Goal: Task Accomplishment & Management: Manage account settings

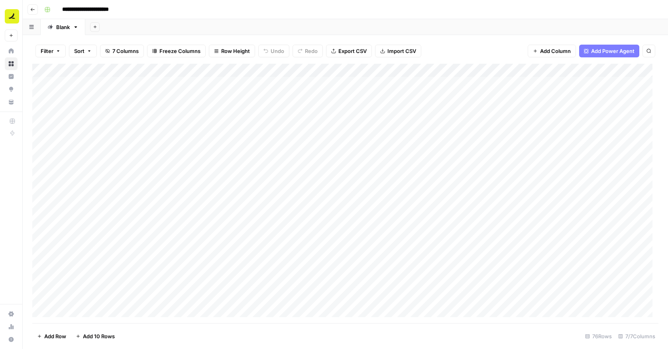
click at [29, 9] on button "Go back" at bounding box center [33, 9] width 10 height 10
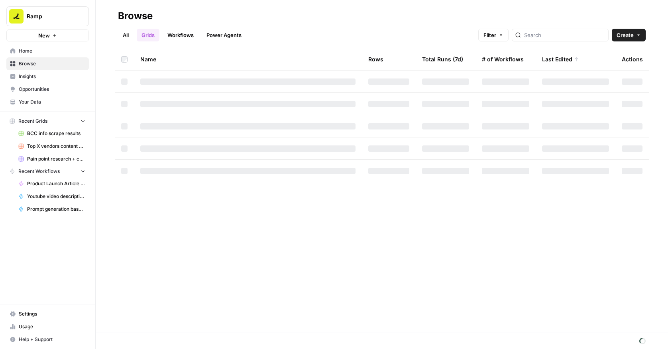
click at [28, 50] on span "Home" at bounding box center [52, 50] width 67 height 7
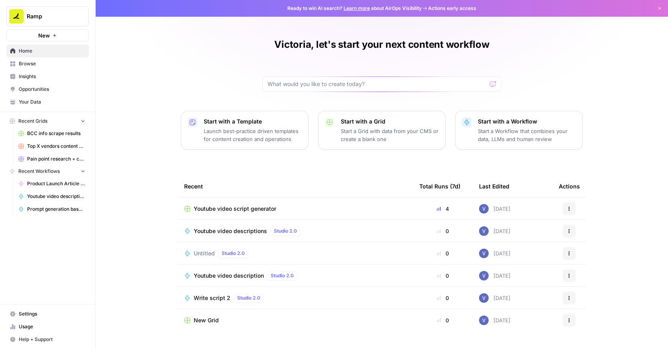
click at [262, 63] on div "Victoria, let's start your next content workflow" at bounding box center [381, 64] width 239 height 53
click at [175, 72] on div "Victoria, let's start your next content workflow Start with a Template Launch b…" at bounding box center [382, 183] width 572 height 367
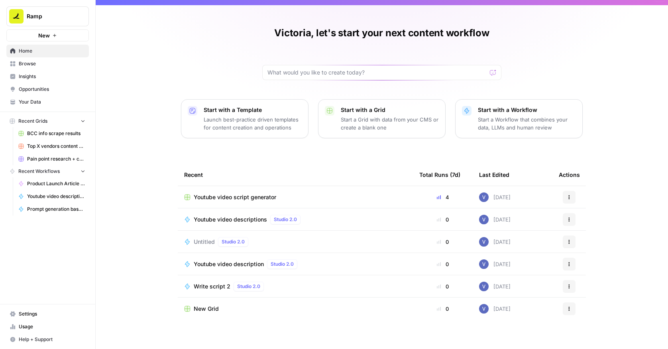
scroll to position [18, 0]
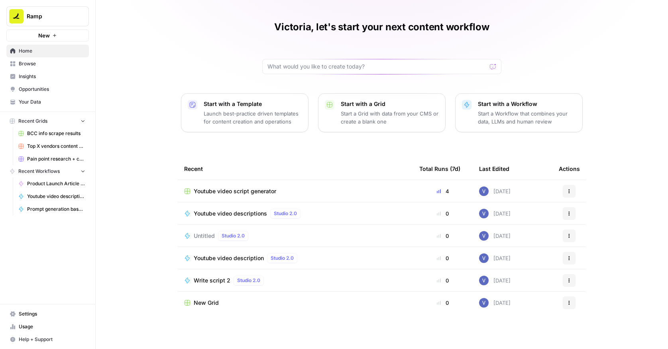
click at [278, 191] on div "Youtube video script generator" at bounding box center [295, 191] width 222 height 8
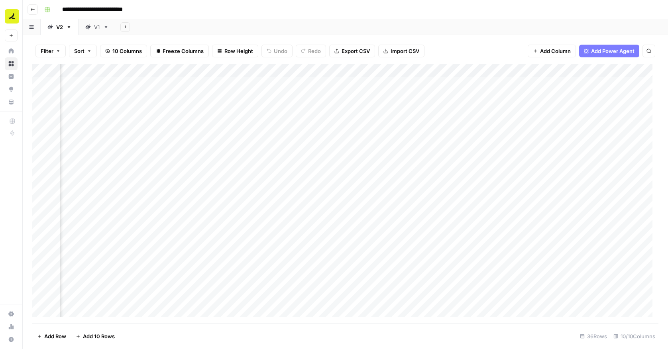
scroll to position [0, 54]
click at [403, 69] on div "Add Column" at bounding box center [345, 194] width 626 height 260
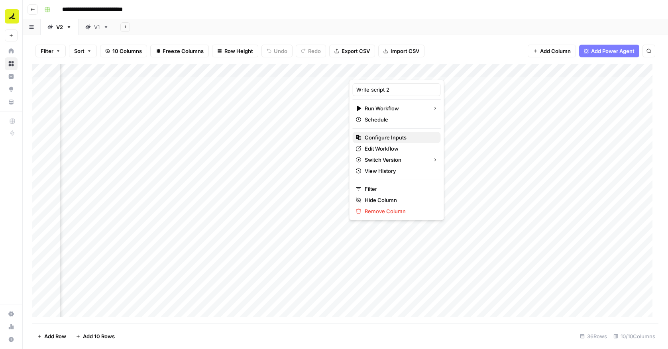
click at [389, 138] on span "Configure Inputs" at bounding box center [400, 138] width 70 height 8
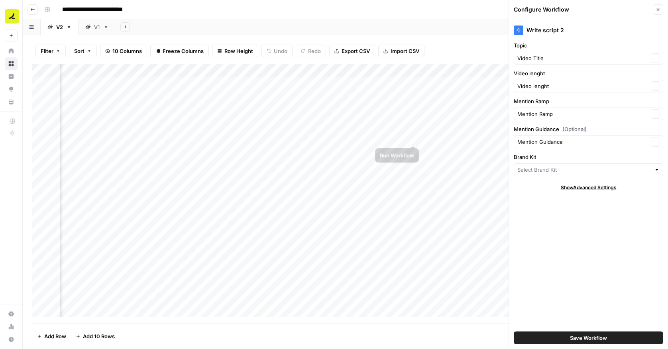
type input "Cash flow desk"
click at [659, 12] on icon "button" at bounding box center [658, 9] width 5 height 5
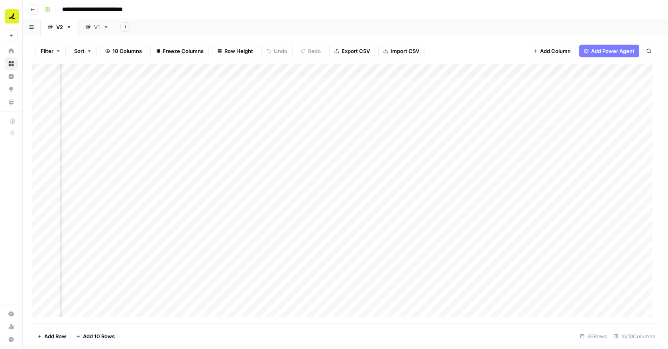
click at [405, 69] on div "Add Column" at bounding box center [345, 194] width 626 height 260
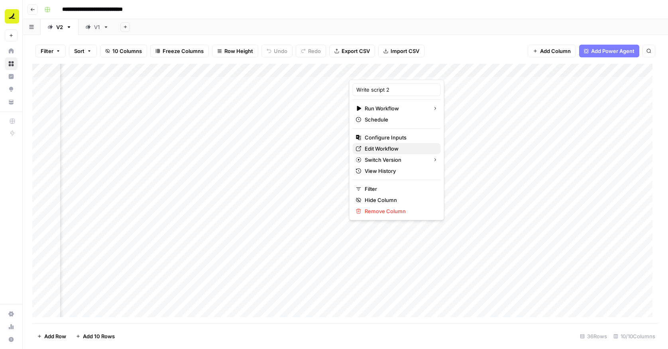
click at [388, 147] on span "Edit Workflow" at bounding box center [400, 149] width 70 height 8
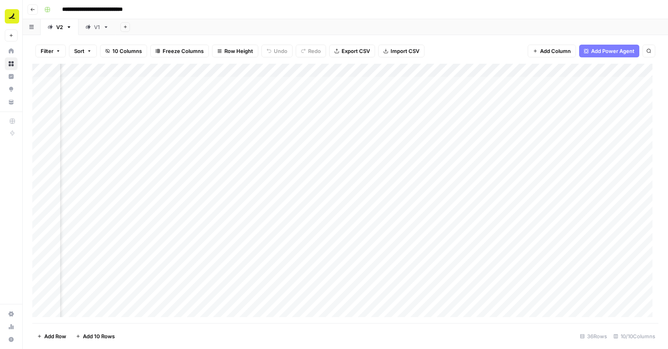
click at [36, 14] on button "Go back" at bounding box center [33, 9] width 10 height 10
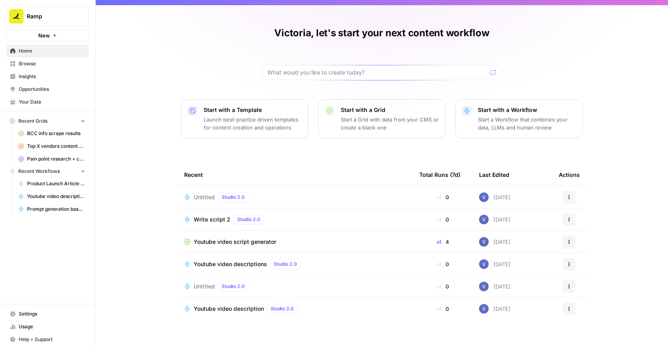
scroll to position [18, 0]
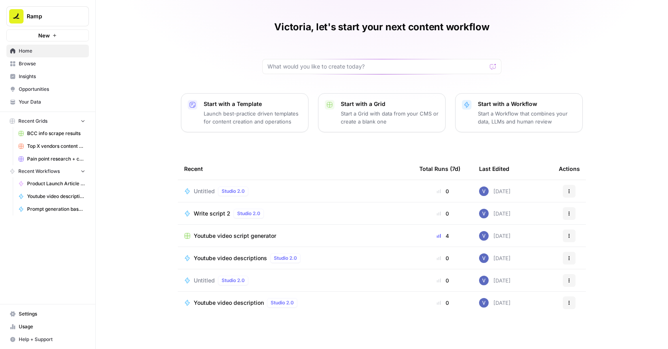
click at [44, 66] on span "Browse" at bounding box center [52, 63] width 67 height 7
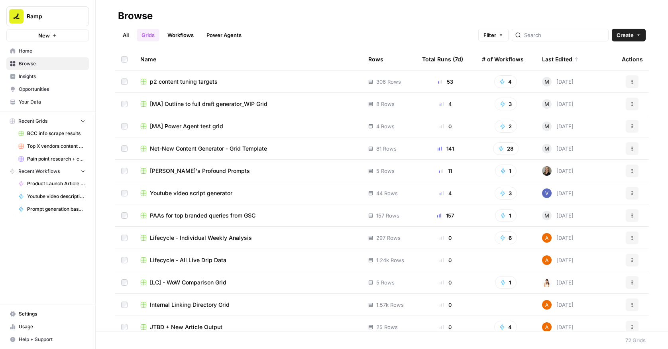
click at [193, 147] on span "Net-New Content Generator - Grid Template" at bounding box center [208, 149] width 117 height 8
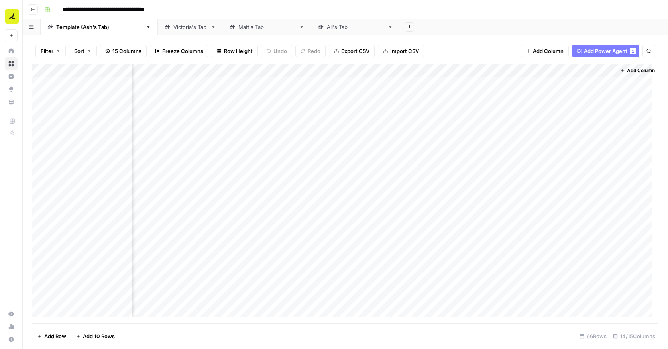
scroll to position [0, 476]
click at [628, 71] on span "Add Column" at bounding box center [640, 70] width 28 height 7
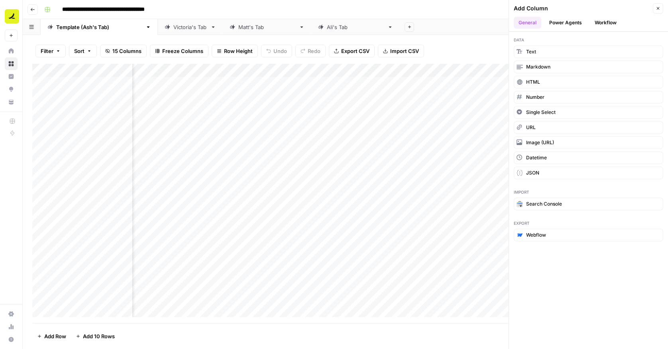
click at [658, 9] on icon "button" at bounding box center [658, 8] width 5 height 5
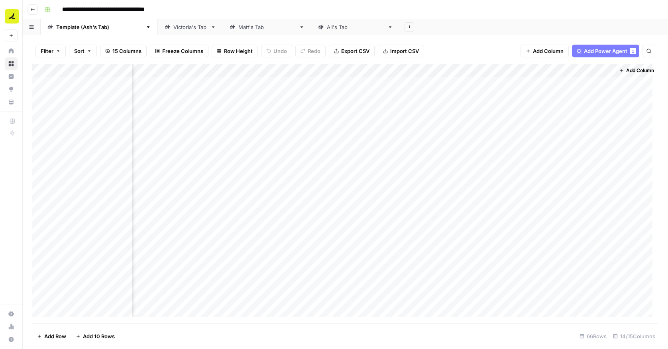
click at [173, 28] on div "Victoria's Tab" at bounding box center [190, 27] width 34 height 8
click at [558, 52] on span "Add Column" at bounding box center [548, 51] width 31 height 8
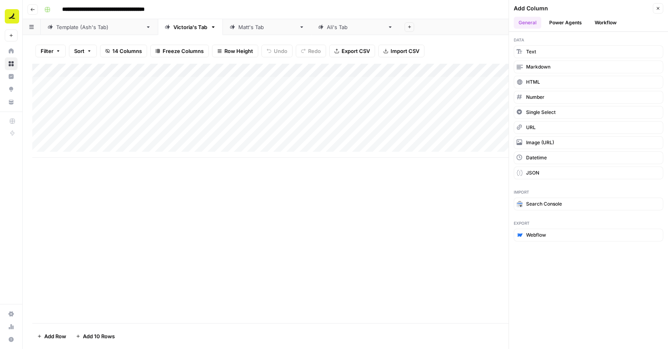
click at [602, 23] on button "Workflow" at bounding box center [605, 23] width 31 height 12
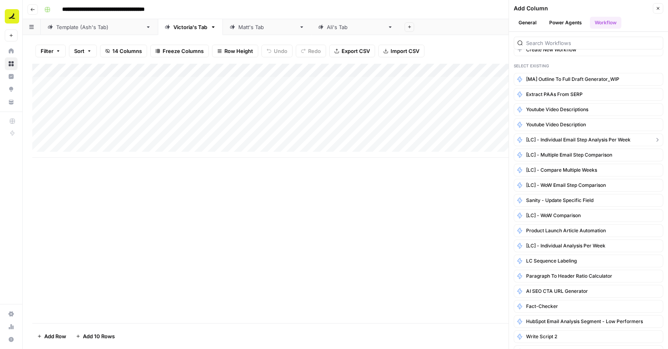
scroll to position [41, 0]
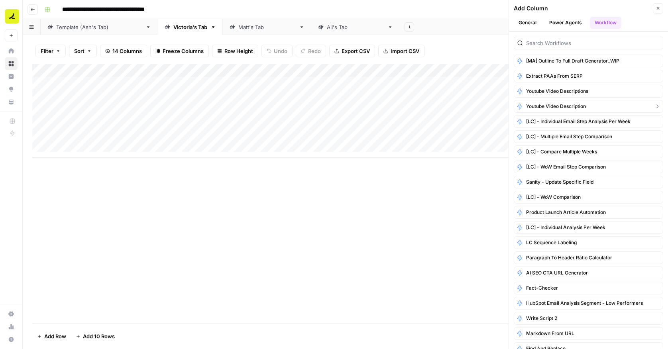
click at [552, 106] on span "Youtube video description" at bounding box center [556, 106] width 60 height 7
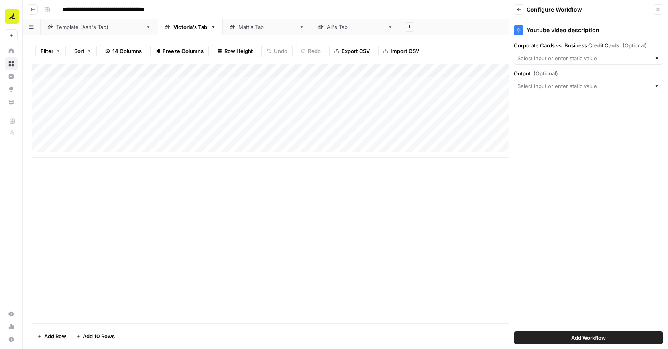
click at [595, 337] on span "Add Workflow" at bounding box center [588, 338] width 35 height 8
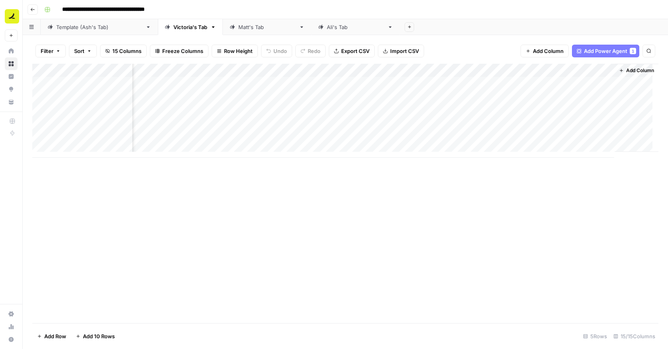
scroll to position [0, 578]
click at [591, 71] on div "Add Column" at bounding box center [345, 111] width 626 height 94
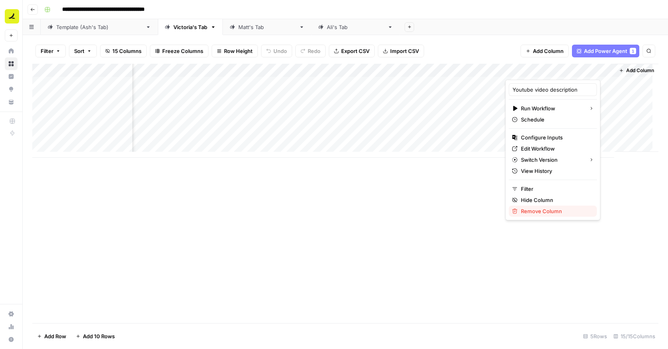
click at [543, 210] on span "Remove Column" at bounding box center [556, 211] width 70 height 8
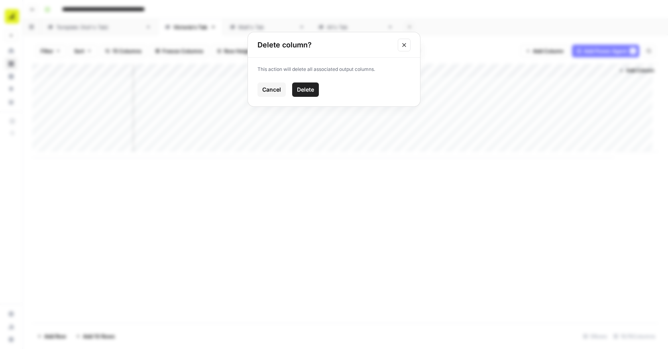
click at [309, 92] on span "Delete" at bounding box center [305, 90] width 17 height 8
click at [88, 97] on div "Add Column" at bounding box center [345, 111] width 626 height 94
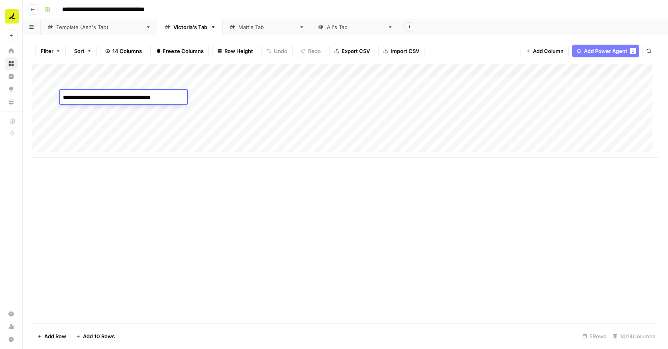
type textarea "**********"
click at [196, 100] on div "Add Column" at bounding box center [345, 111] width 626 height 94
click at [106, 108] on div "Add Column" at bounding box center [345, 111] width 626 height 94
type textarea "*"
click at [116, 201] on div "Add Column" at bounding box center [345, 194] width 626 height 260
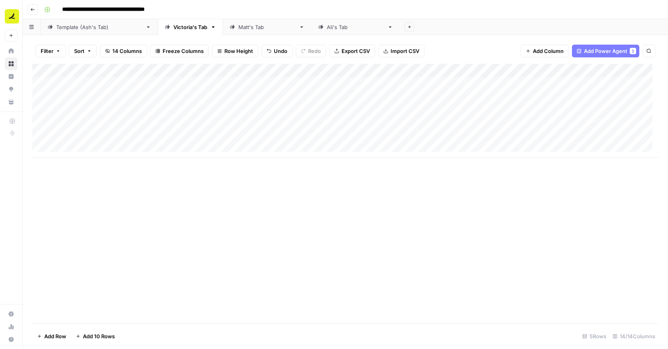
click at [159, 98] on div "Add Column" at bounding box center [345, 111] width 626 height 94
click at [216, 97] on div "Add Column" at bounding box center [345, 111] width 626 height 94
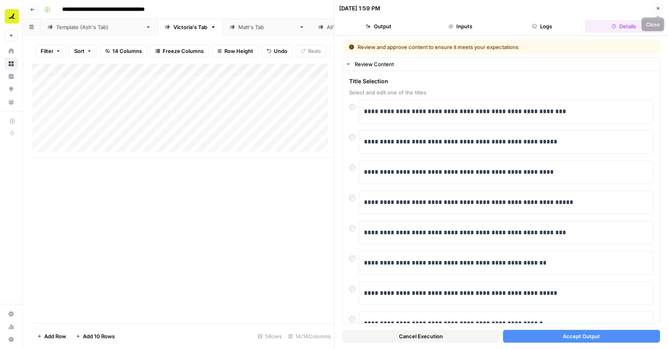
click at [657, 9] on icon "button" at bounding box center [658, 8] width 5 height 5
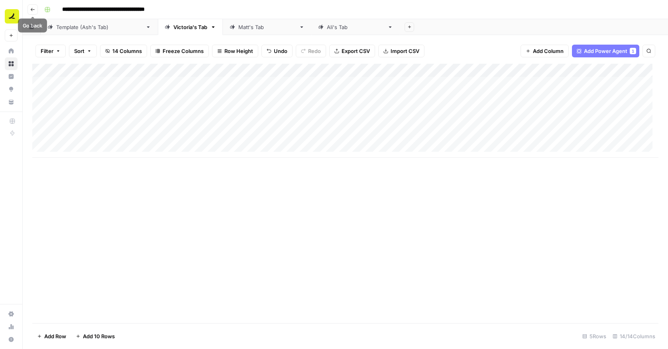
click at [37, 9] on button "Go back" at bounding box center [33, 9] width 10 height 10
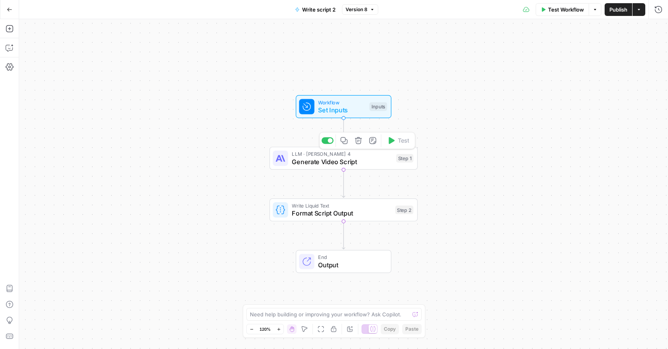
click at [330, 163] on span "Generate Video Script" at bounding box center [342, 162] width 100 height 10
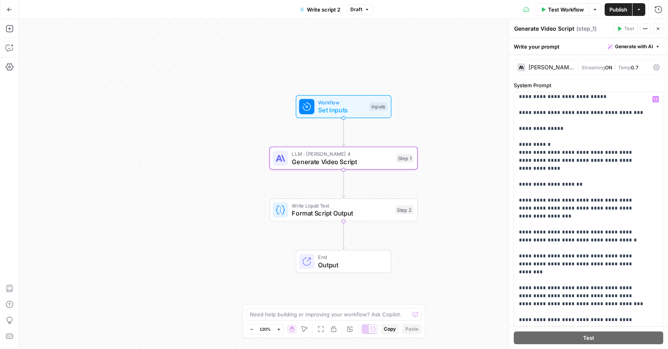
scroll to position [1277, 0]
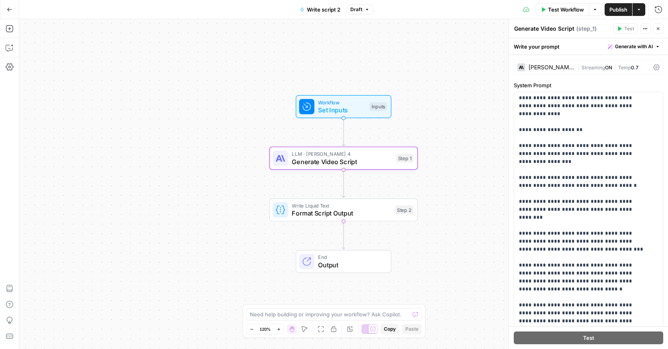
click at [659, 31] on button "Close" at bounding box center [658, 29] width 10 height 10
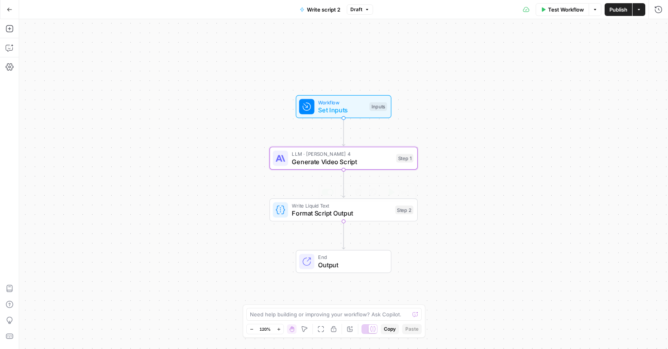
click at [354, 210] on span "Format Script Output" at bounding box center [342, 213] width 100 height 10
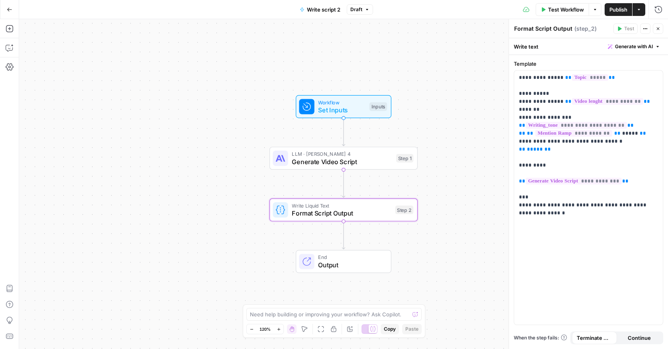
click at [658, 28] on icon "button" at bounding box center [658, 28] width 5 height 5
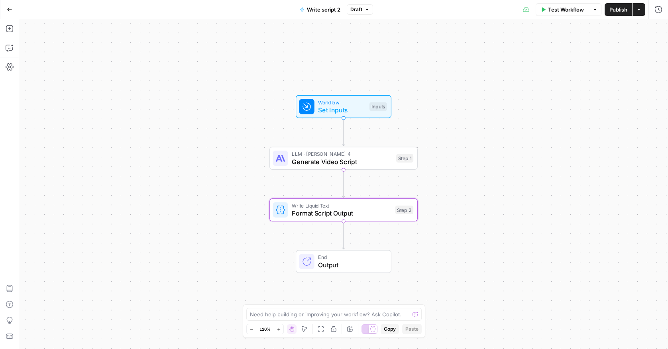
click at [14, 10] on button "Go Back" at bounding box center [9, 9] width 14 height 14
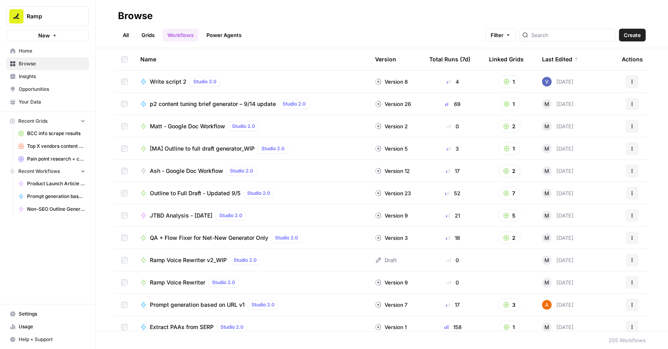
click at [41, 36] on span "New" at bounding box center [44, 35] width 12 height 8
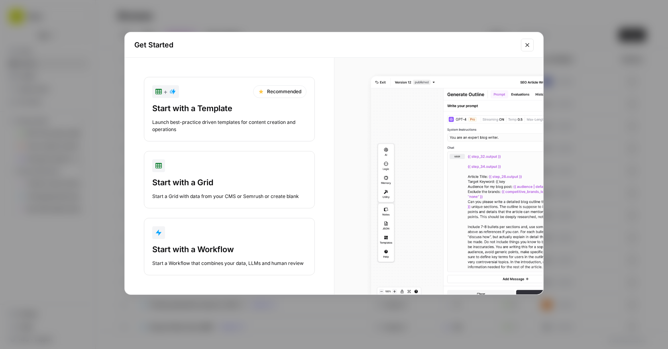
click at [218, 242] on button "Start with a Workflow Start a Workflow that combines your data, LLMs and human …" at bounding box center [229, 246] width 171 height 57
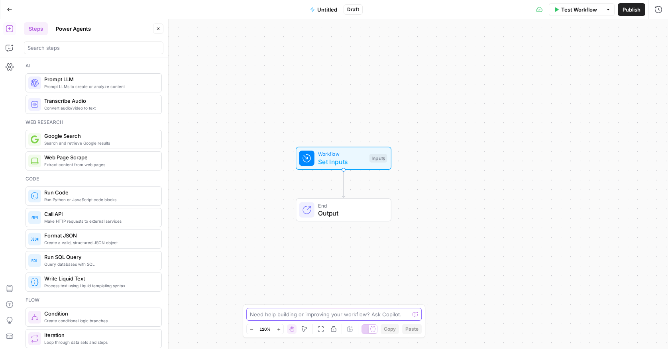
click at [276, 311] on textarea at bounding box center [329, 315] width 159 height 8
type textarea "i"
type textarea "I need to create a workflow that takes youtube video titles as an input and cre…"
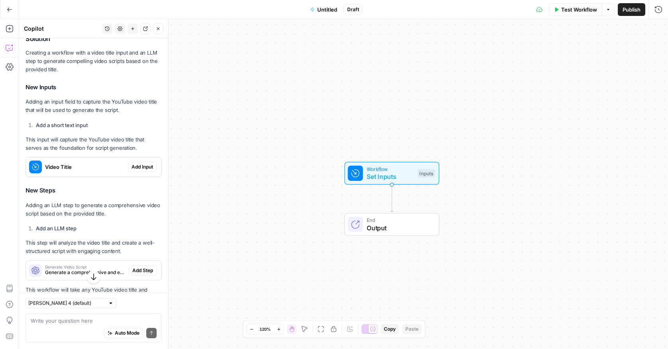
scroll to position [139, 0]
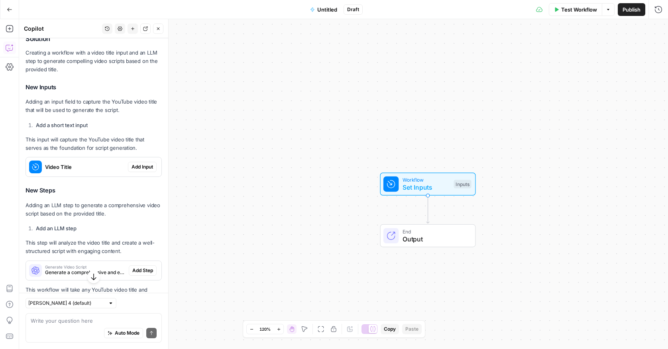
click at [132, 167] on span "Add Input" at bounding box center [143, 166] width 22 height 7
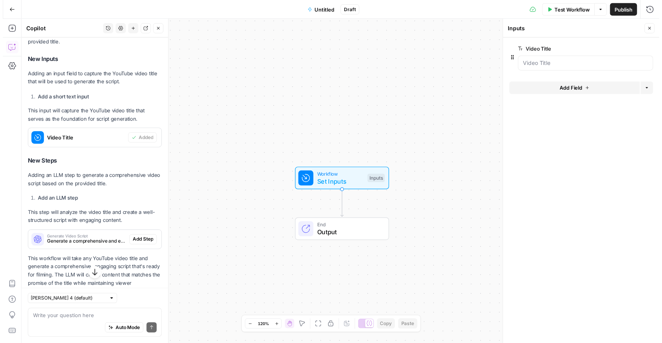
scroll to position [205, 0]
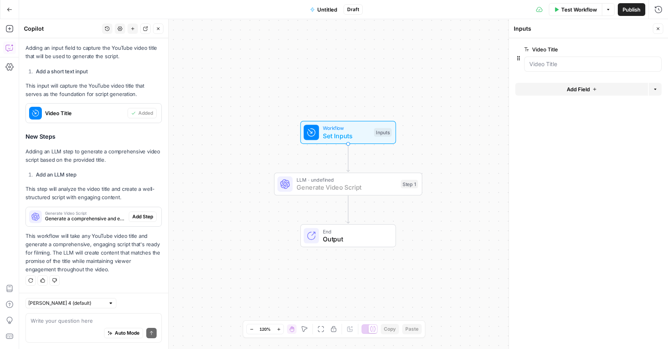
click at [146, 215] on span "Add Step" at bounding box center [142, 216] width 21 height 7
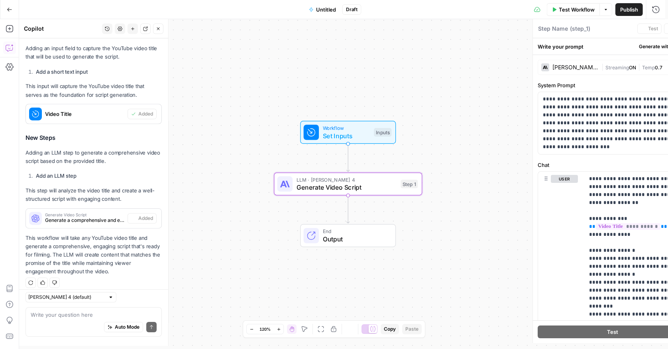
type textarea "Generate Video Script"
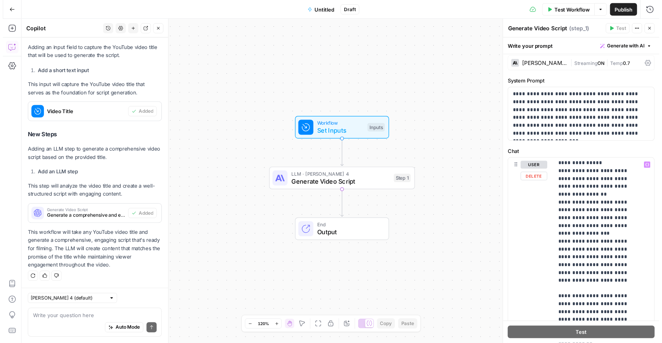
scroll to position [271, 0]
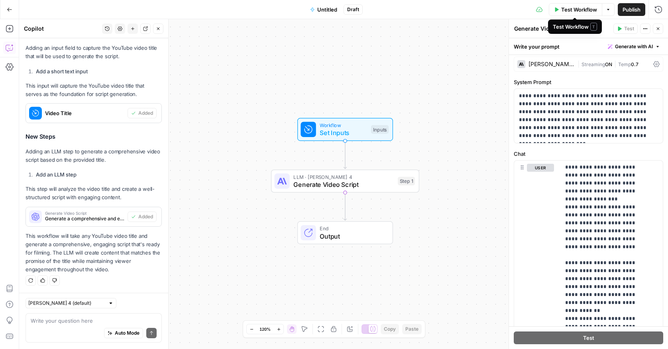
click at [574, 10] on span "Test Workflow" at bounding box center [579, 10] width 36 height 8
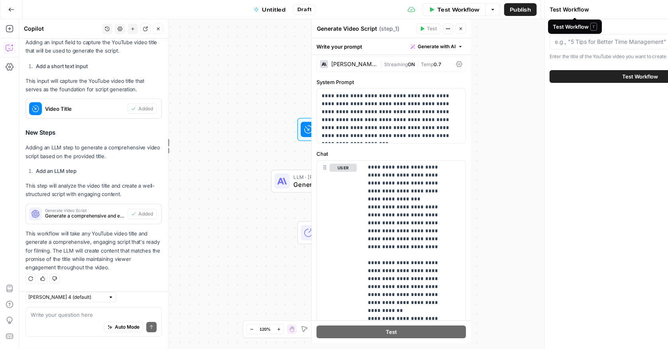
scroll to position [205, 0]
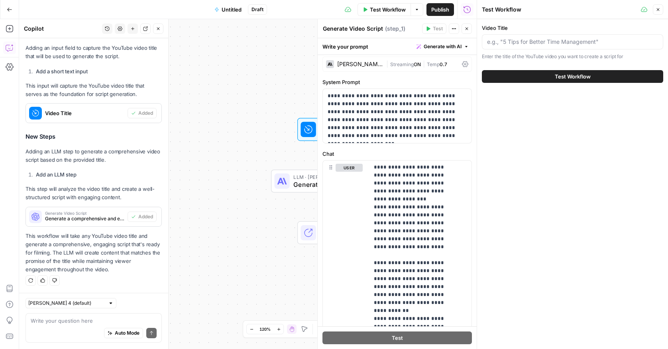
click at [541, 37] on div at bounding box center [572, 41] width 181 height 15
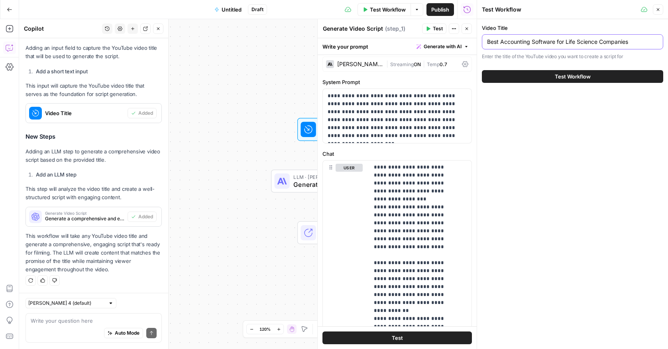
type input "Best Accounting Software for Life Science Companies"
click at [557, 81] on button "Test Workflow" at bounding box center [572, 76] width 181 height 13
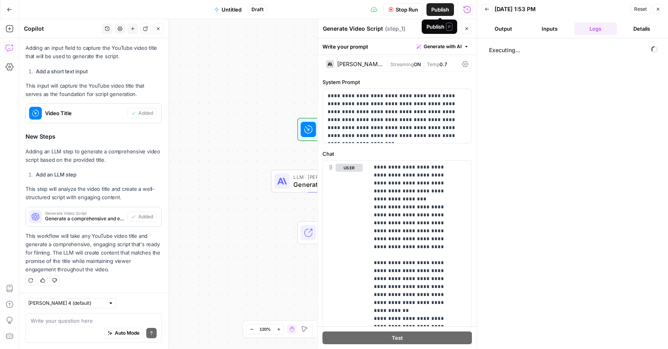
click at [440, 9] on span "Publish" at bounding box center [440, 10] width 18 height 8
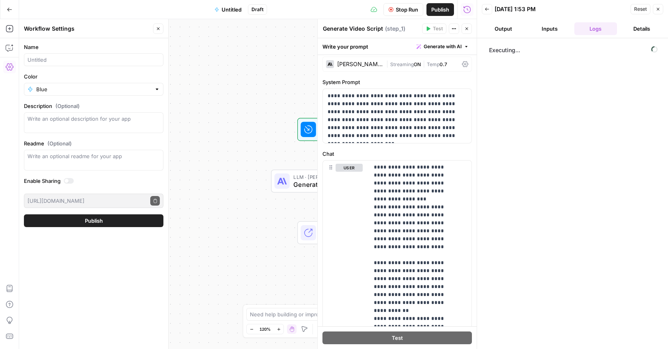
click at [657, 10] on icon "button" at bounding box center [658, 9] width 5 height 5
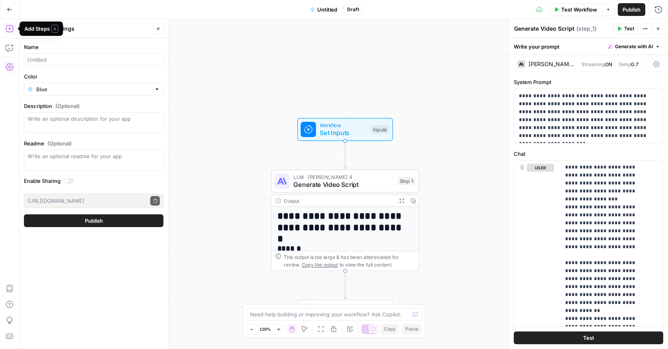
click at [12, 12] on icon "button" at bounding box center [10, 10] width 6 height 6
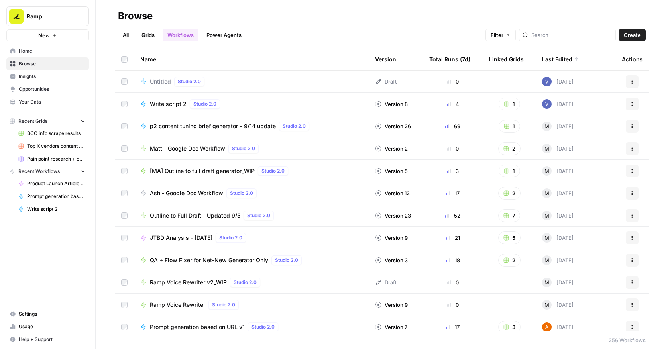
click at [139, 36] on link "Grids" at bounding box center [148, 35] width 23 height 13
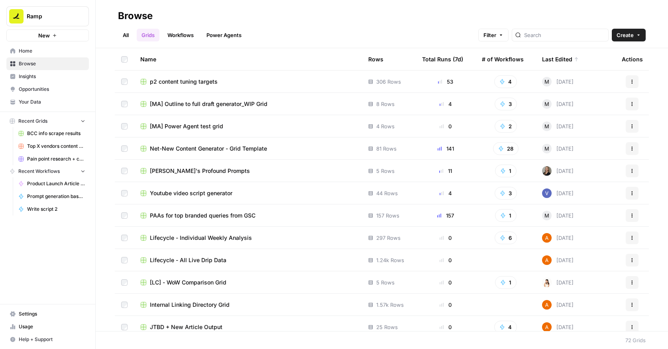
click at [130, 35] on link "All" at bounding box center [126, 35] width 16 height 13
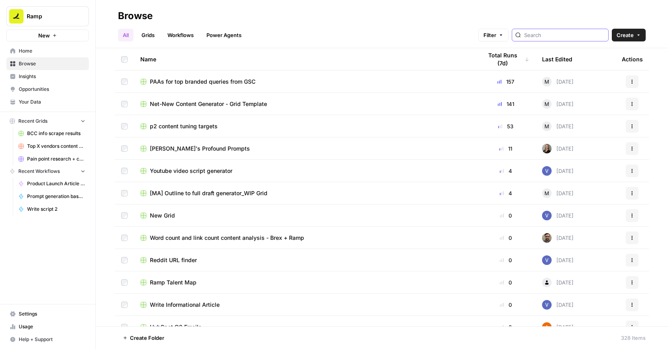
click at [553, 36] on input "search" at bounding box center [564, 35] width 81 height 8
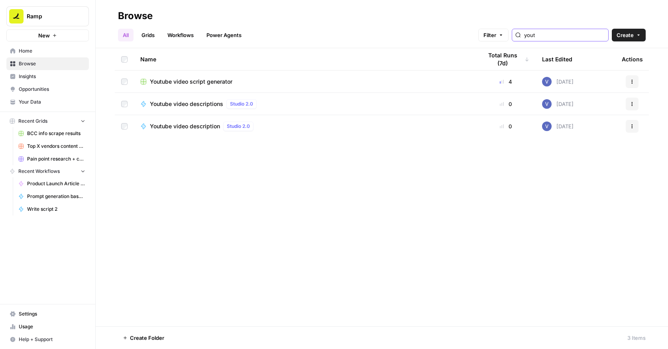
type input "yout"
click at [240, 77] on td "Youtube video script generator" at bounding box center [305, 82] width 342 height 22
click at [240, 79] on div "Youtube video script generator" at bounding box center [304, 82] width 329 height 8
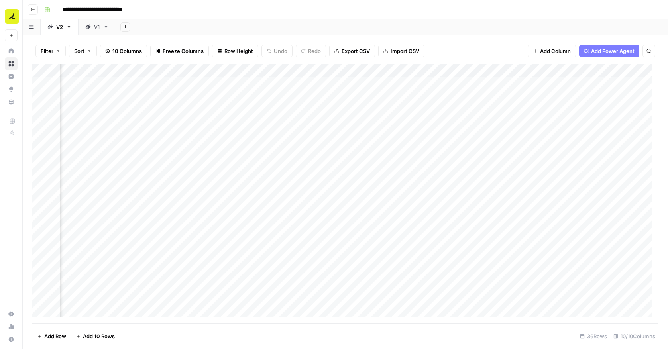
scroll to position [0, 233]
click at [626, 71] on span "Add Column" at bounding box center [640, 70] width 28 height 7
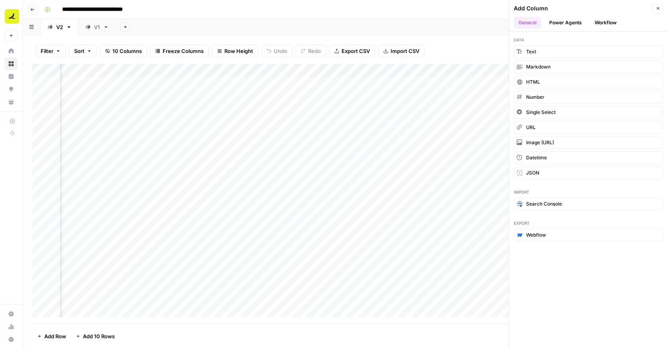
click at [602, 23] on button "Workflow" at bounding box center [605, 23] width 31 height 12
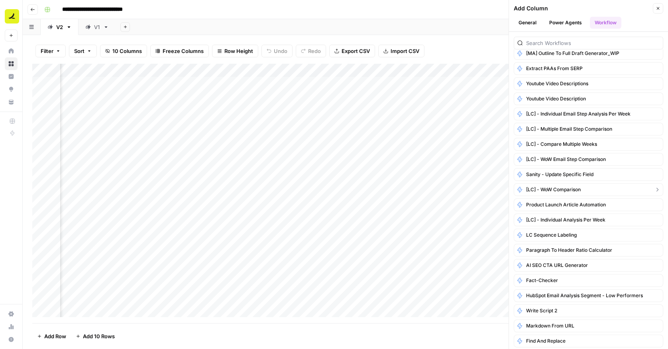
scroll to position [0, 0]
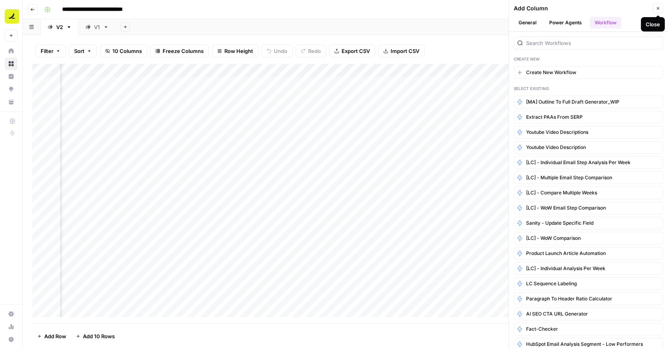
click at [657, 8] on icon "button" at bounding box center [658, 8] width 5 height 5
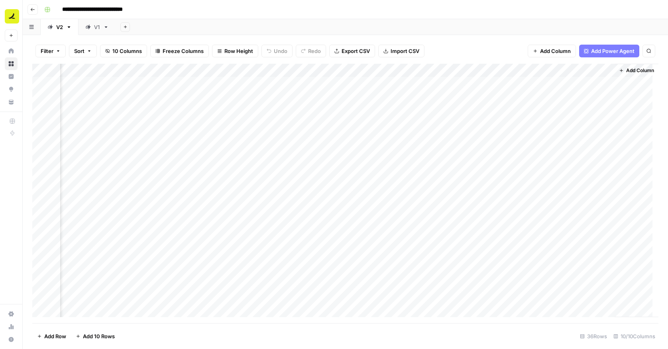
click at [33, 10] on icon "button" at bounding box center [32, 9] width 5 height 5
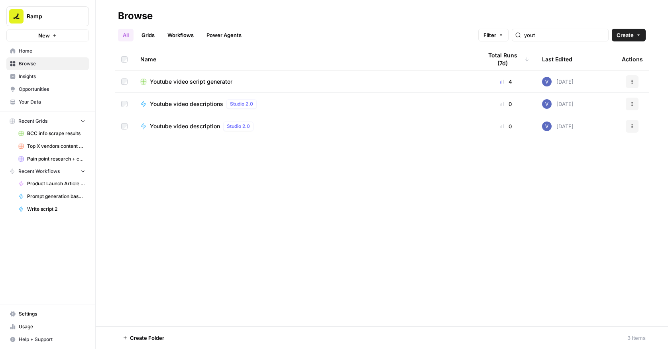
click at [40, 55] on link "Home" at bounding box center [47, 51] width 83 height 13
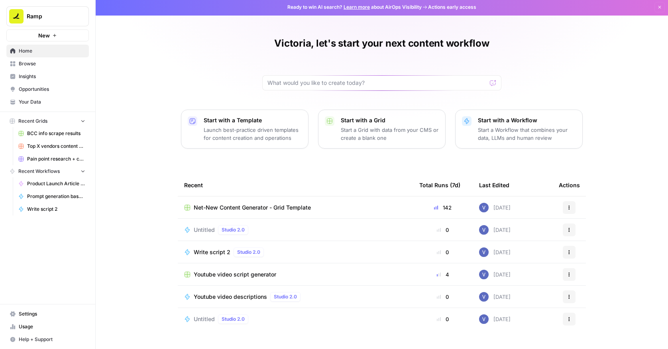
scroll to position [2, 0]
click at [40, 309] on link "Settings" at bounding box center [47, 314] width 83 height 13
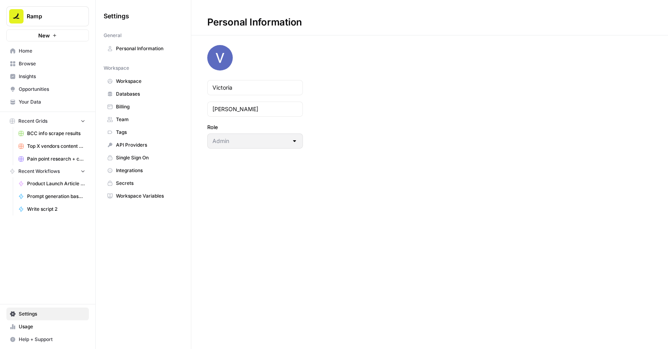
click at [146, 48] on span "Personal Information" at bounding box center [147, 48] width 63 height 7
click at [144, 51] on span "Personal Information" at bounding box center [147, 48] width 63 height 7
click at [135, 116] on span "Team" at bounding box center [147, 119] width 63 height 7
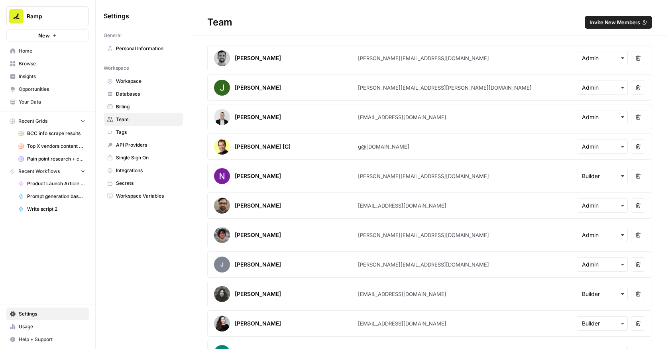
click at [605, 25] on span "Invite New Members" at bounding box center [615, 22] width 51 height 8
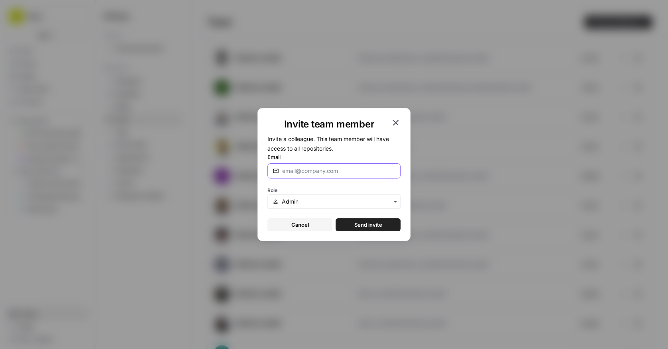
click at [316, 170] on input "Email" at bounding box center [338, 171] width 113 height 8
paste input "[PERSON_NAME][EMAIL_ADDRESS][PERSON_NAME][DOMAIN_NAME]"
type input "[PERSON_NAME][EMAIL_ADDRESS][PERSON_NAME][DOMAIN_NAME]"
click at [336, 202] on input "text" at bounding box center [339, 202] width 114 height 8
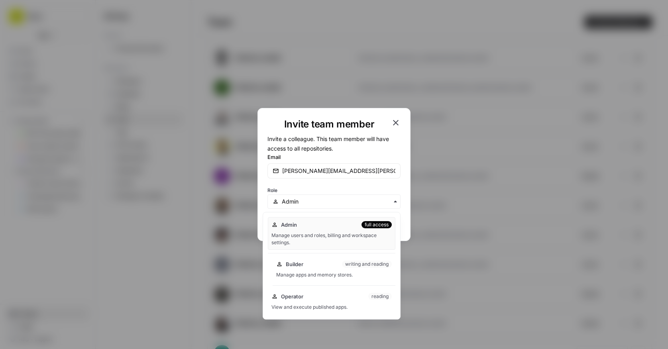
click at [317, 262] on div "Builder writing and reading" at bounding box center [334, 264] width 116 height 8
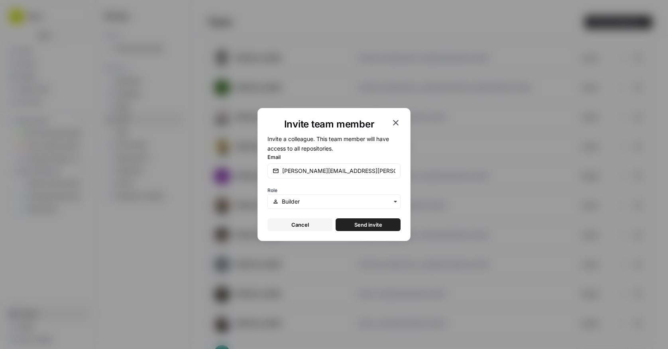
click at [357, 228] on span "Send invite" at bounding box center [368, 225] width 28 height 8
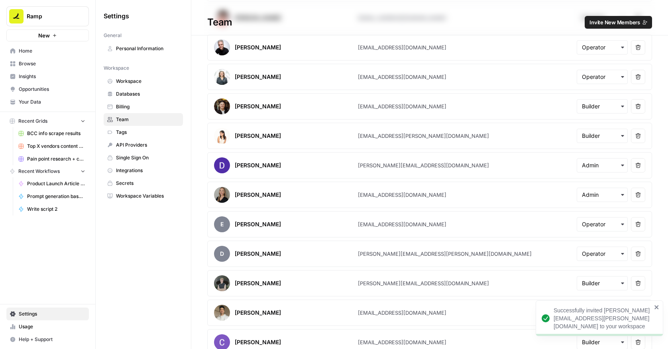
scroll to position [1082, 0]
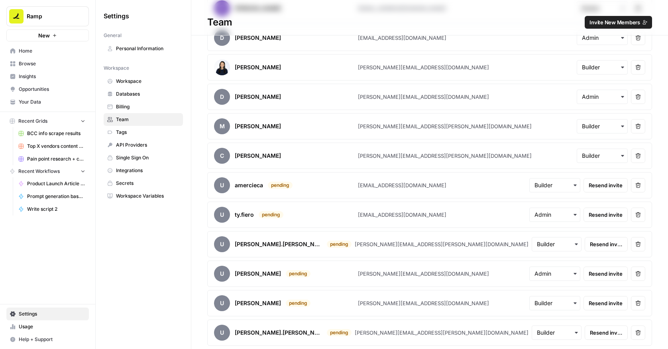
click at [606, 245] on span "Resend invite" at bounding box center [606, 244] width 33 height 8
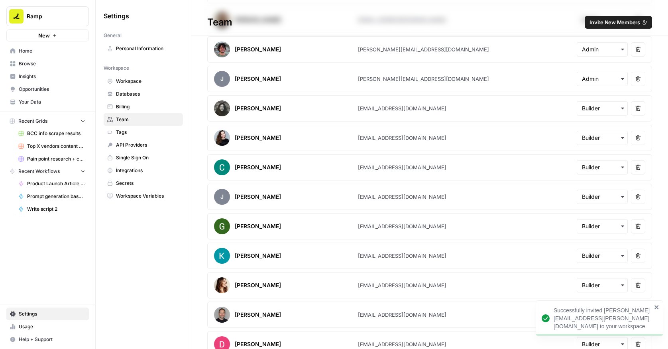
scroll to position [0, 0]
